Goal: Task Accomplishment & Management: Manage account settings

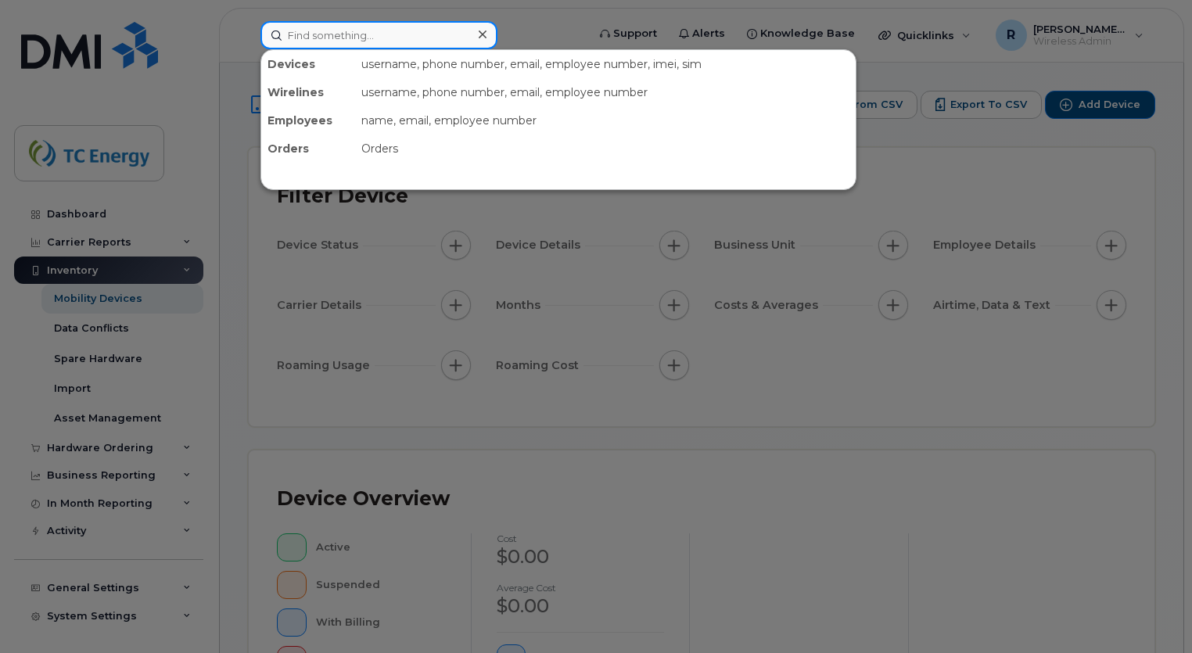
click at [364, 41] on input at bounding box center [378, 35] width 237 height 28
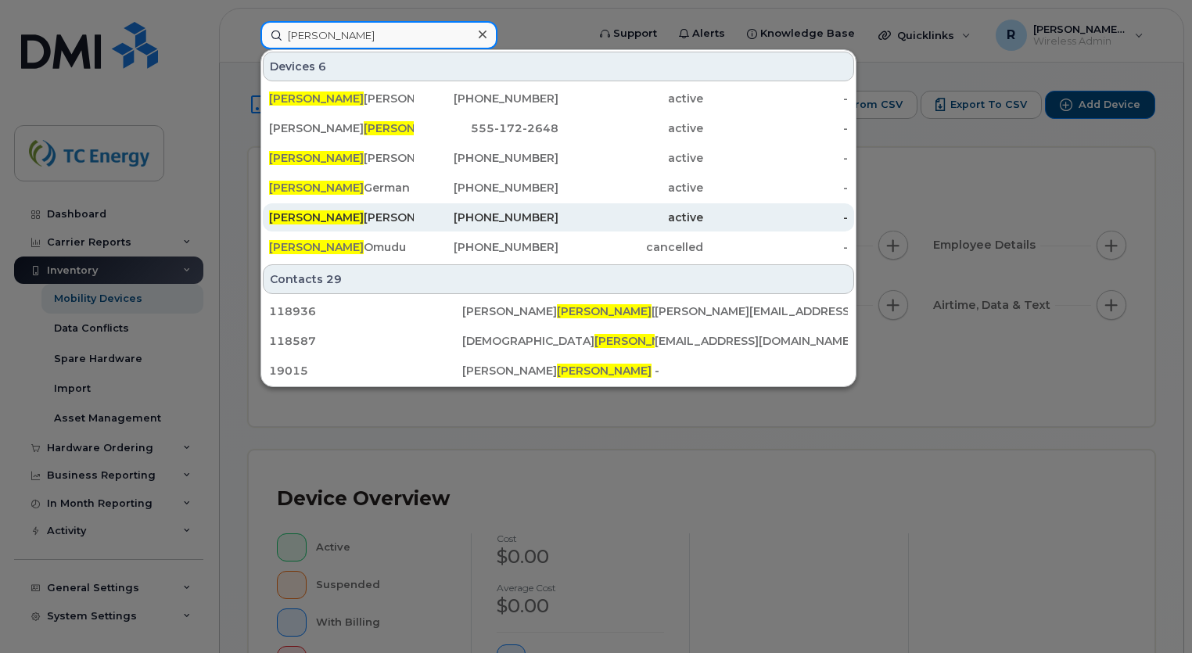
type input "[PERSON_NAME]"
click at [351, 215] on div "[PERSON_NAME]" at bounding box center [341, 218] width 145 height 16
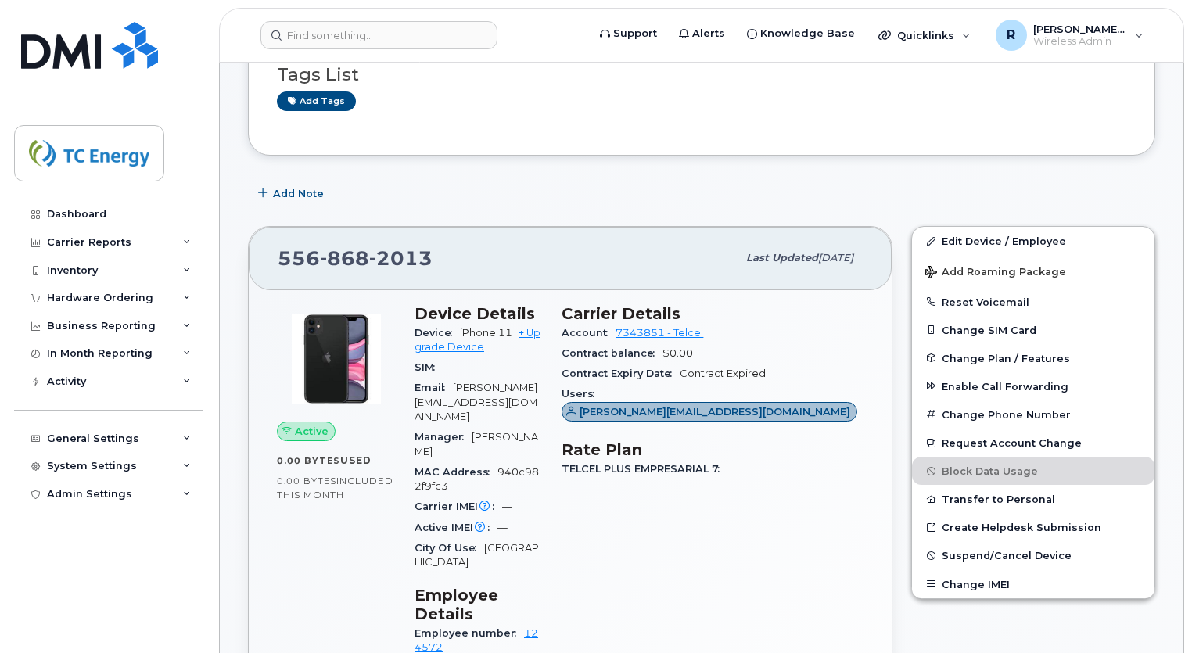
scroll to position [294, 0]
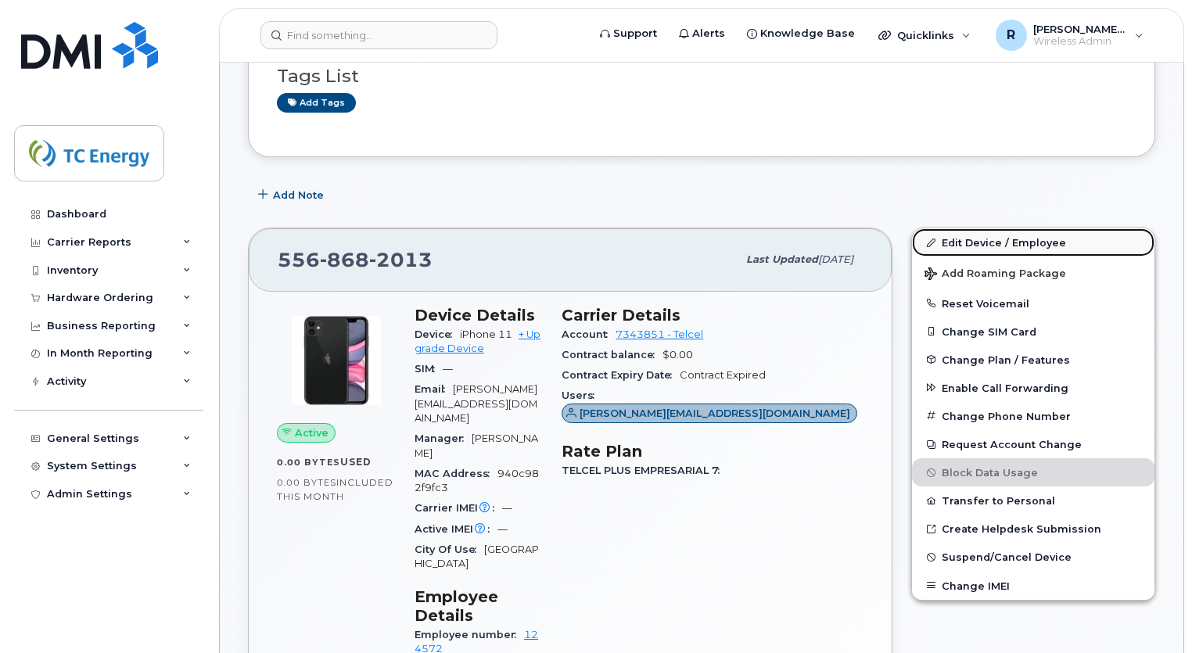
click at [998, 228] on link "Edit Device / Employee" at bounding box center [1033, 242] width 242 height 28
